Goal: Task Accomplishment & Management: Use online tool/utility

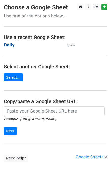
click at [7, 45] on strong "Daily" at bounding box center [9, 45] width 11 height 5
click at [9, 46] on strong "Daily" at bounding box center [9, 45] width 11 height 5
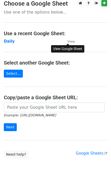
scroll to position [28, 0]
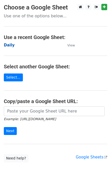
click at [10, 47] on strong "Daily" at bounding box center [9, 45] width 11 height 5
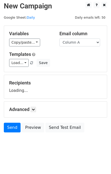
scroll to position [3, 0]
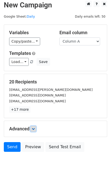
click at [35, 128] on icon at bounding box center [33, 128] width 3 height 3
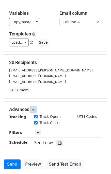
scroll to position [57, 0]
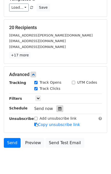
click at [58, 109] on icon at bounding box center [59, 109] width 3 height 4
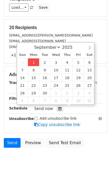
type input "2025-09-01 15:21"
type input "03"
type input "21"
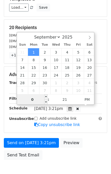
type input "03"
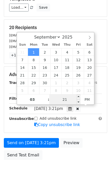
click at [54, 98] on input "21" at bounding box center [64, 99] width 31 height 10
type input "25"
type input "2025-09-01 15:25"
click at [86, 140] on div "Send on Sep 1 at 3:21pm Preview Send Test Email" at bounding box center [55, 150] width 111 height 24
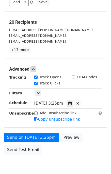
scroll to position [85, 0]
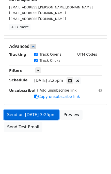
click at [28, 111] on link "Send on Sep 1 at 3:25pm" at bounding box center [31, 115] width 55 height 10
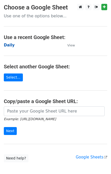
click at [10, 47] on strong "Daily" at bounding box center [9, 45] width 11 height 5
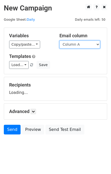
click at [72, 43] on select "Column A Column B Column C Column D Column E" at bounding box center [80, 45] width 41 height 8
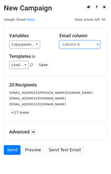
click at [78, 44] on select "Column A Column B Column C Column D Column E" at bounding box center [80, 45] width 41 height 8
select select "Column B"
click at [60, 41] on select "Column A Column B Column C Column D Column E" at bounding box center [80, 45] width 41 height 8
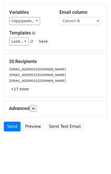
click at [36, 106] on link at bounding box center [34, 109] width 6 height 6
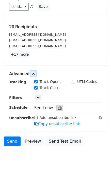
scroll to position [59, 0]
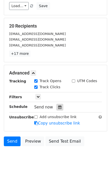
click at [58, 106] on icon at bounding box center [59, 107] width 3 height 4
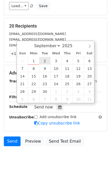
type input "2025-09-02 12:00"
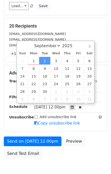
scroll to position [0, 0]
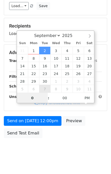
type input "02"
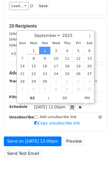
type input "2025-09-02 14:00"
click at [92, 140] on div "Send on Sep 2 at 12:00pm Preview Send Test Email" at bounding box center [55, 148] width 111 height 24
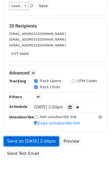
click at [30, 139] on link "Send on Sep 2 at 2:00pm" at bounding box center [31, 141] width 55 height 10
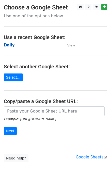
click at [6, 45] on strong "Daily" at bounding box center [9, 45] width 11 height 5
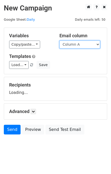
click at [80, 44] on select "Column A Column B Column C Column D Column E" at bounding box center [80, 45] width 41 height 8
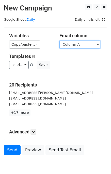
click at [75, 45] on select "Column A Column B Column C Column D Column E" at bounding box center [80, 45] width 41 height 8
select select "Column C"
click at [60, 41] on select "Column A Column B Column C Column D Column E" at bounding box center [80, 45] width 41 height 8
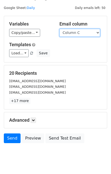
scroll to position [23, 0]
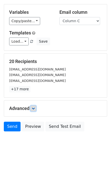
click at [34, 107] on icon at bounding box center [33, 108] width 3 height 3
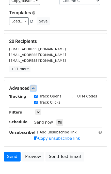
scroll to position [72, 0]
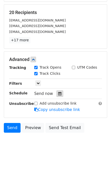
click at [60, 92] on div at bounding box center [60, 93] width 7 height 7
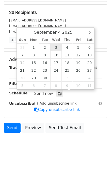
type input "2025-09-03 12:00"
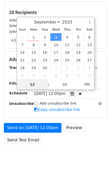
scroll to position [0, 0]
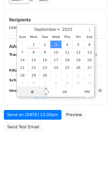
type input "03"
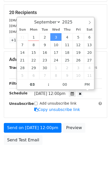
type input "2025-09-03 15:00"
click at [91, 140] on div "Send on Sep 3 at 12:00pm Preview Send Test Email" at bounding box center [55, 135] width 111 height 24
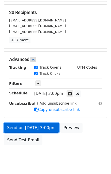
click at [39, 125] on link "Send on Sep 3 at 3:00pm" at bounding box center [31, 128] width 55 height 10
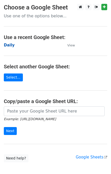
click at [12, 46] on strong "Daily" at bounding box center [9, 45] width 11 height 5
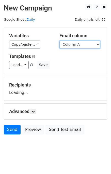
click at [75, 45] on select "Column A Column B Column C Column D Column E" at bounding box center [80, 45] width 41 height 8
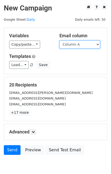
click at [80, 44] on select "Column A Column B Column C Column D Column E" at bounding box center [80, 45] width 41 height 8
select select "Column D"
click at [60, 41] on select "Column A Column B Column C Column D Column E" at bounding box center [80, 45] width 41 height 8
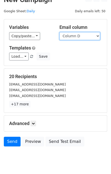
scroll to position [23, 0]
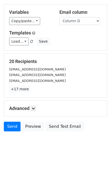
click at [38, 107] on h5 "Advanced" at bounding box center [55, 109] width 93 height 6
click at [35, 110] on link at bounding box center [34, 109] width 6 height 6
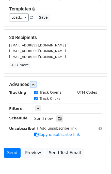
scroll to position [63, 0]
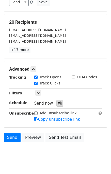
click at [57, 105] on div at bounding box center [60, 103] width 7 height 7
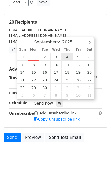
type input "2025-09-04 12:00"
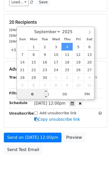
type input "04"
type input "2025-09-04 16:00"
click at [103, 140] on div "Send on Sep 4 at 12:00pm Preview Send Test Email" at bounding box center [55, 145] width 111 height 24
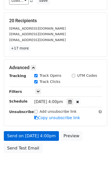
scroll to position [65, 0]
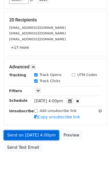
click at [31, 134] on link "Send on Sep 4 at 4:00pm" at bounding box center [31, 135] width 55 height 10
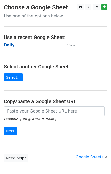
click at [11, 45] on strong "Daily" at bounding box center [9, 45] width 11 height 5
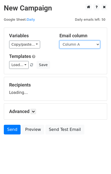
click at [74, 47] on select "Column A Column B Column C Column D Column E" at bounding box center [80, 45] width 41 height 8
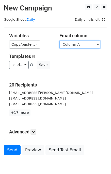
click at [74, 45] on select "Column A Column B Column C Column D Column E" at bounding box center [80, 45] width 41 height 8
select select "Column E"
click at [60, 41] on select "Column A Column B Column C Column D Column E" at bounding box center [80, 45] width 41 height 8
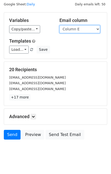
scroll to position [23, 0]
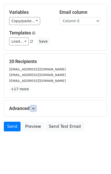
click at [35, 108] on icon at bounding box center [33, 108] width 3 height 3
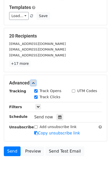
scroll to position [73, 0]
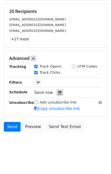
click at [58, 91] on icon at bounding box center [59, 93] width 3 height 4
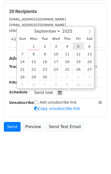
type input "[DATE] 12:00"
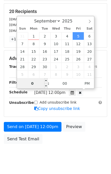
type input "05"
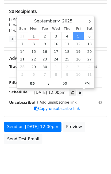
type input "[DATE] 17:00"
click at [89, 129] on div "Send on [DATE] 12:00pm Preview Send Test Email" at bounding box center [55, 134] width 111 height 24
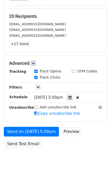
scroll to position [60, 0]
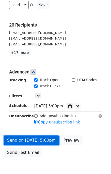
click at [41, 142] on link "Send on [DATE] 5:00pm" at bounding box center [31, 140] width 55 height 10
